Goal: Download file/media

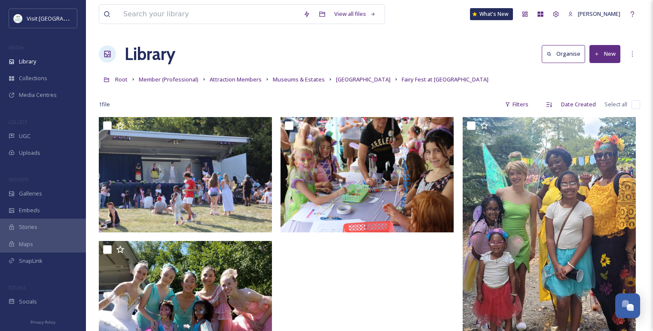
scroll to position [1021, 0]
click at [164, 79] on span "Member (Professional)" at bounding box center [169, 80] width 60 height 8
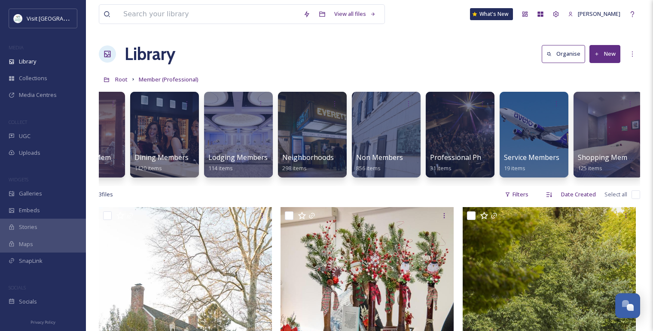
scroll to position [0, 124]
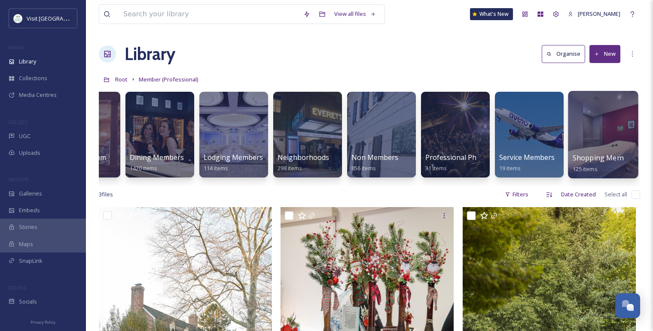
click at [596, 134] on div at bounding box center [603, 135] width 70 height 88
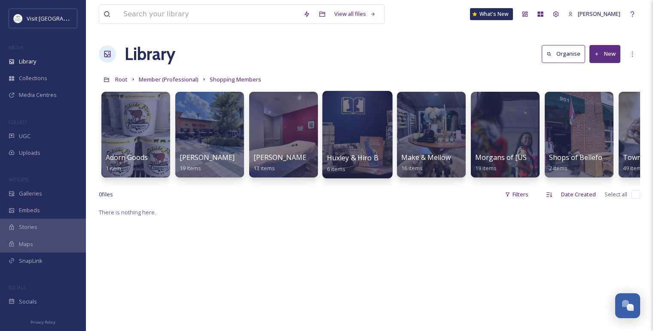
click at [362, 143] on div at bounding box center [357, 135] width 70 height 88
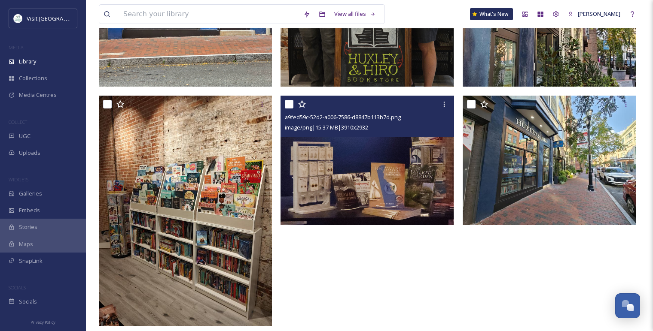
scroll to position [270, 0]
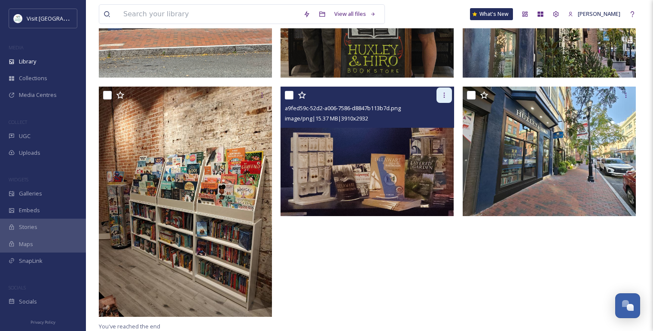
click at [443, 99] on div at bounding box center [443, 95] width 15 height 15
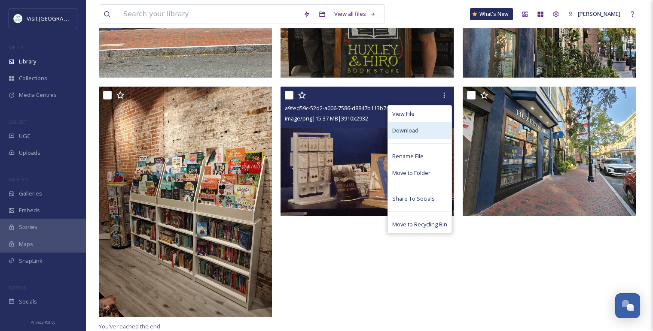
click at [424, 130] on div "Download" at bounding box center [420, 130] width 64 height 17
